Goal: Check status: Check status

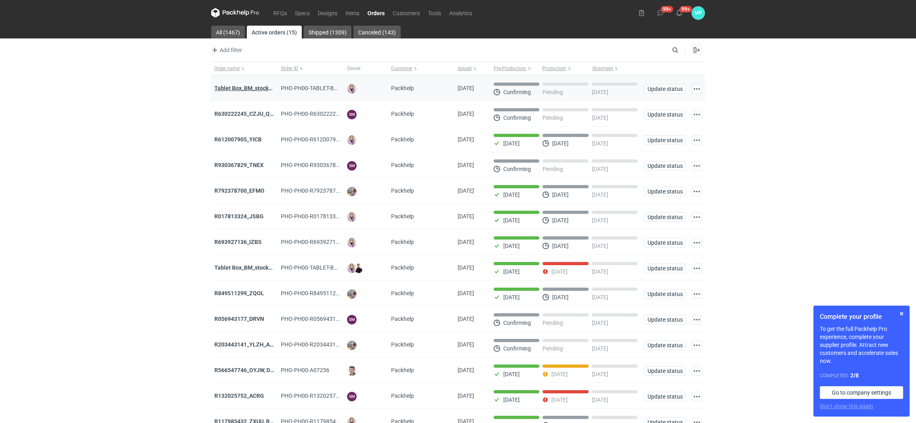
click at [251, 85] on strong "Tablet Box_BM_stock_01" at bounding box center [245, 88] width 63 height 6
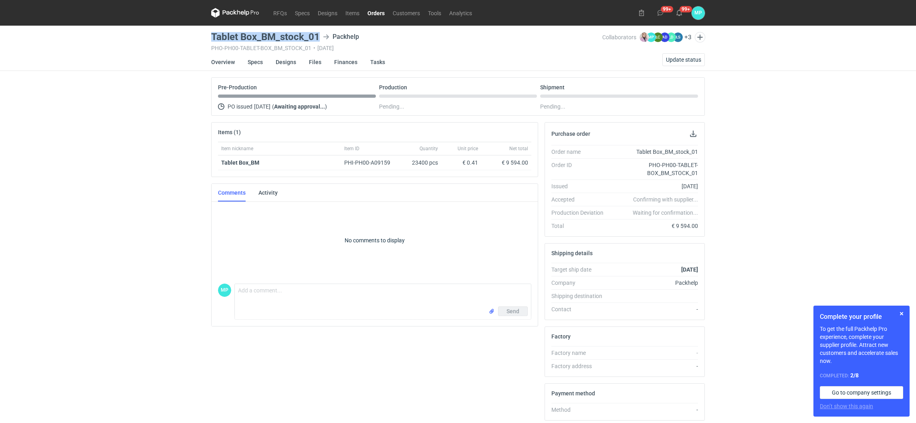
drag, startPoint x: 213, startPoint y: 32, endPoint x: 318, endPoint y: 34, distance: 105.8
click at [318, 34] on div "Tablet Box_BM_stock_01 Packhelp" at bounding box center [406, 37] width 391 height 10
copy h3 "Tablet Box_BM_stock_01"
